Goal: Find specific page/section: Find specific page/section

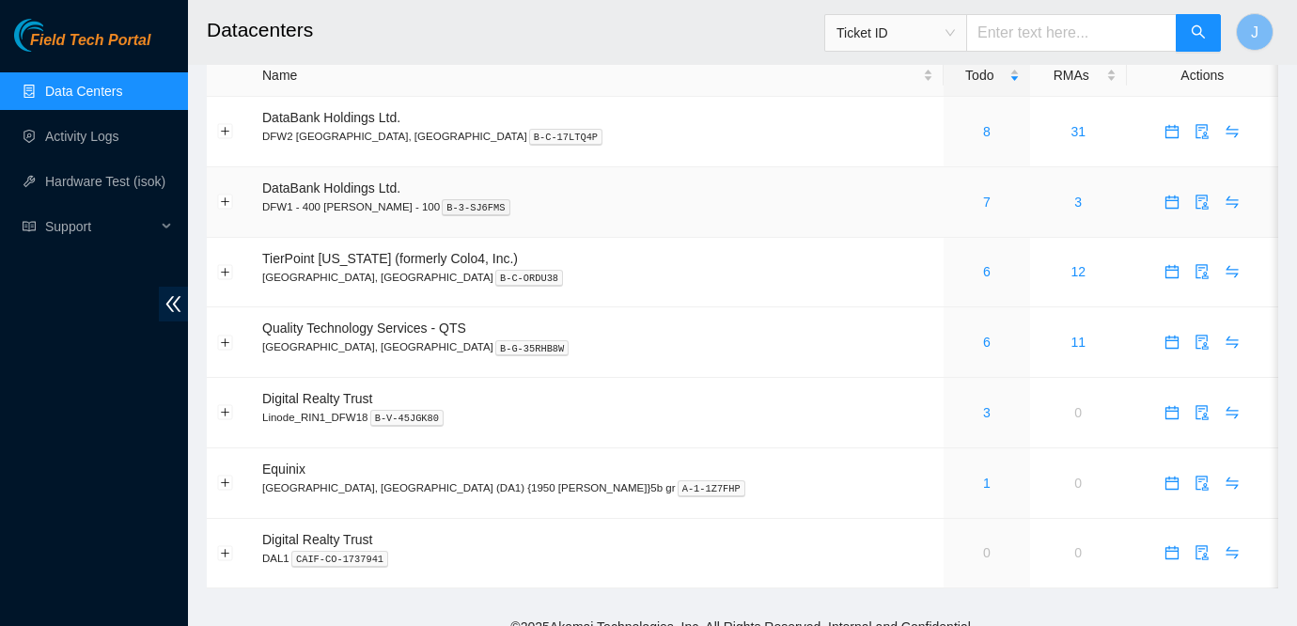
scroll to position [38, 0]
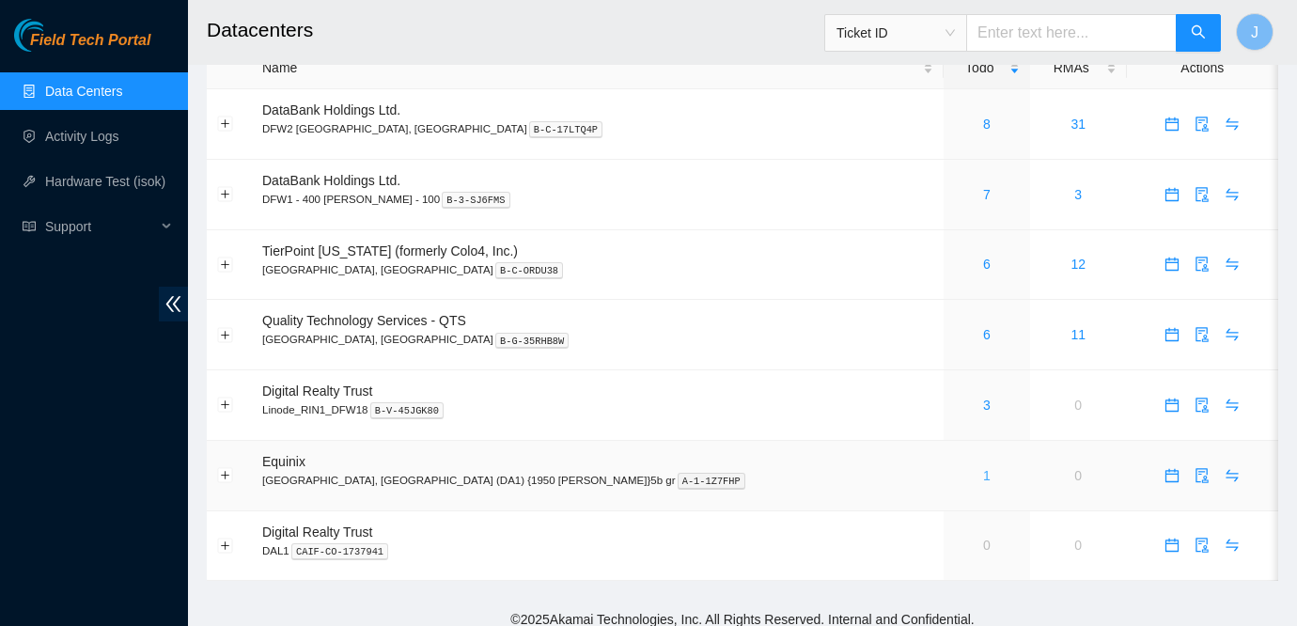
click at [983, 474] on link "1" at bounding box center [987, 475] width 8 height 15
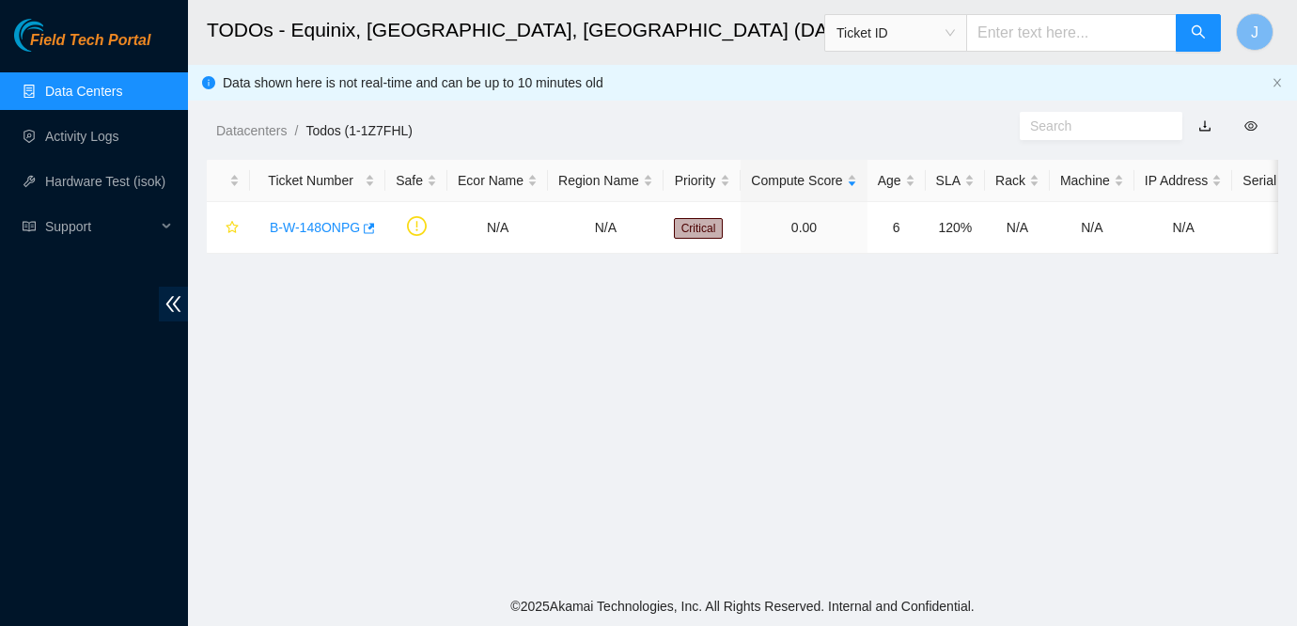
click at [117, 46] on span "Field Tech Portal" at bounding box center [90, 41] width 120 height 18
